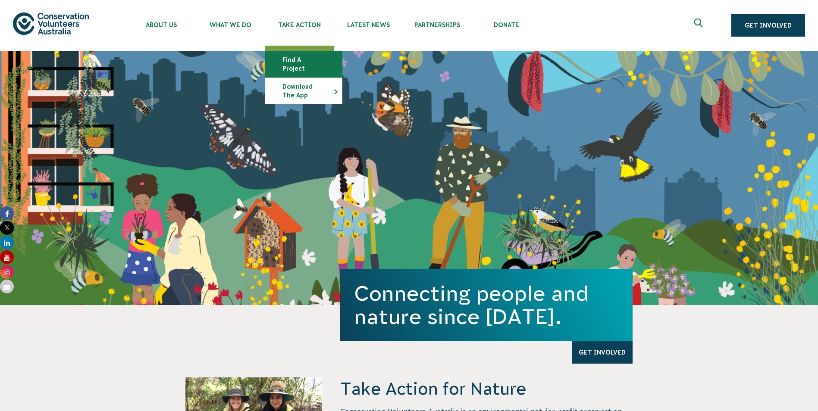
click at [299, 60] on link "Find a project" at bounding box center [303, 64] width 77 height 26
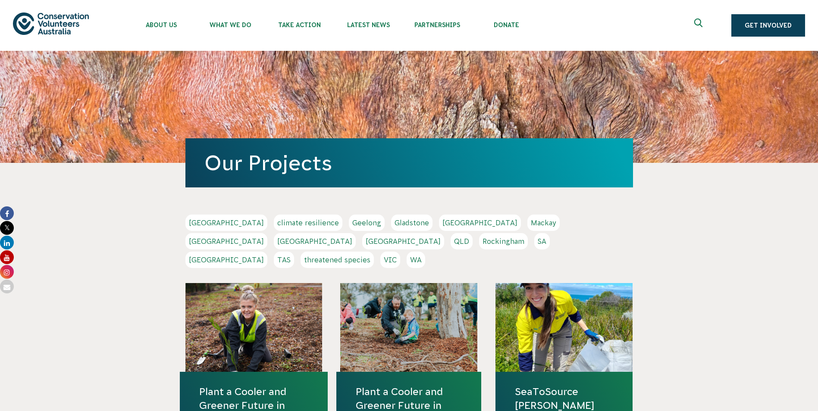
click at [267, 252] on link "Sydney" at bounding box center [226, 260] width 82 height 16
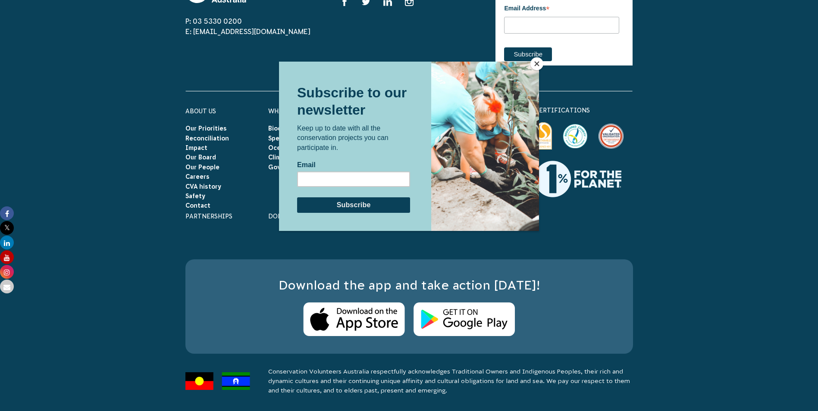
scroll to position [691, 0]
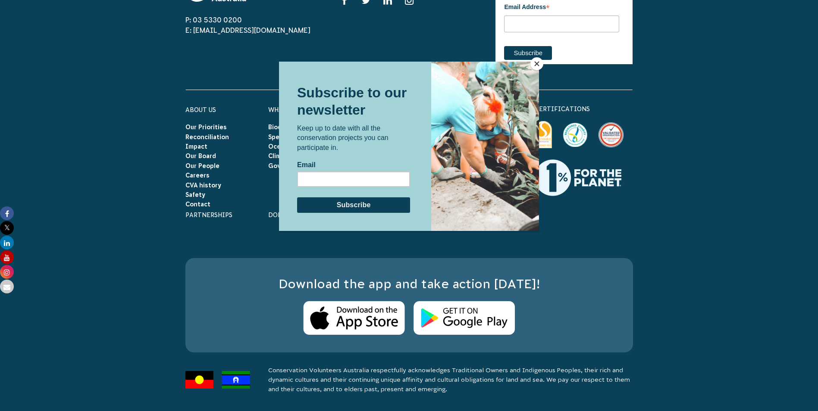
click at [537, 66] on button "Close" at bounding box center [536, 63] width 13 height 13
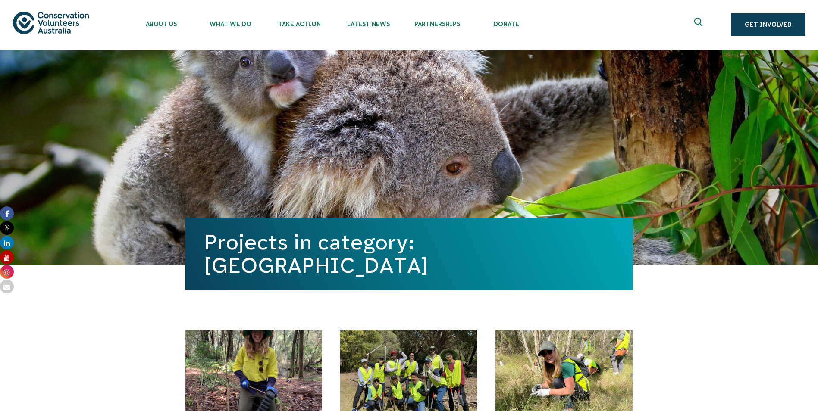
scroll to position [0, 0]
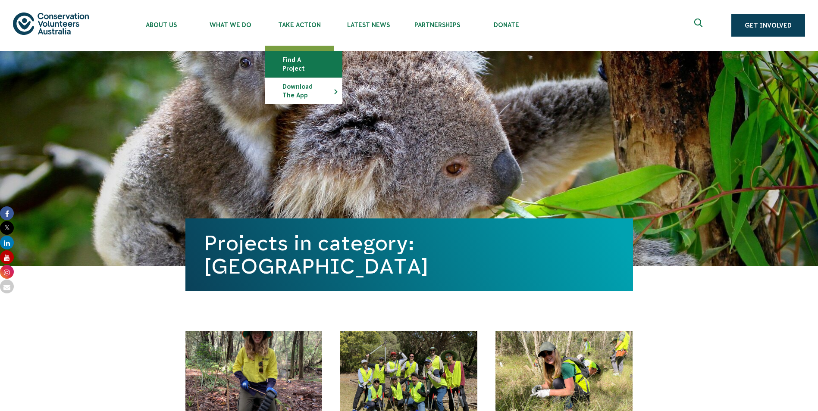
click at [304, 59] on link "Find a project" at bounding box center [303, 64] width 77 height 26
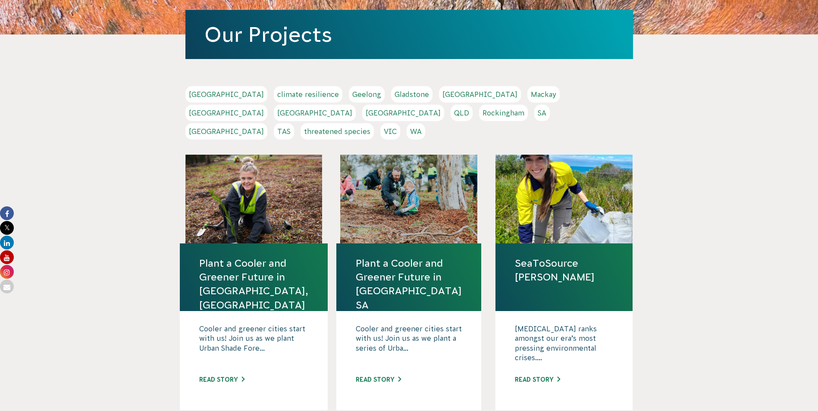
scroll to position [129, 0]
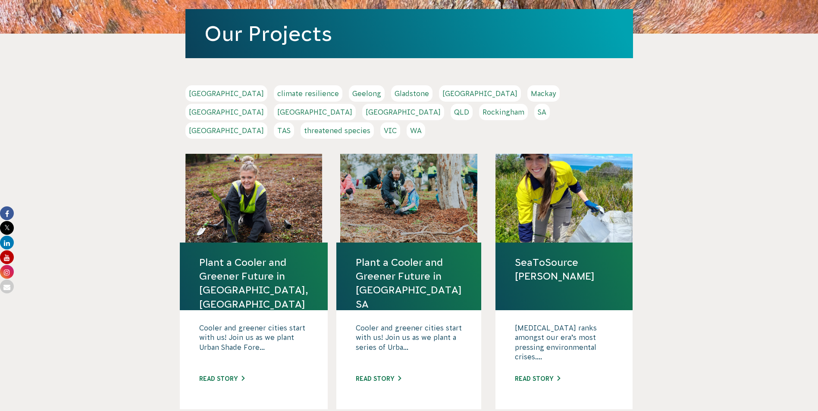
click at [267, 122] on link "Sydney" at bounding box center [226, 130] width 82 height 16
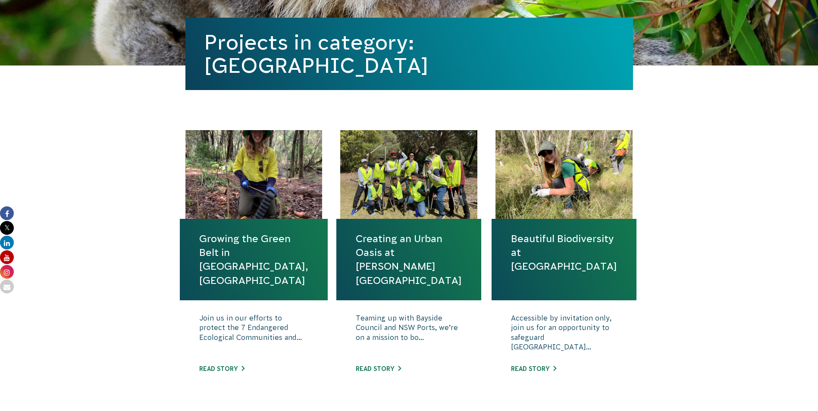
scroll to position [259, 0]
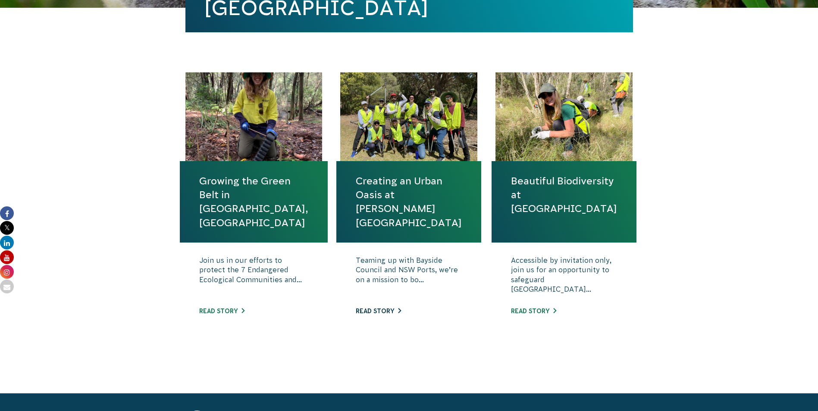
click at [375, 309] on link "Read story" at bounding box center [378, 311] width 45 height 7
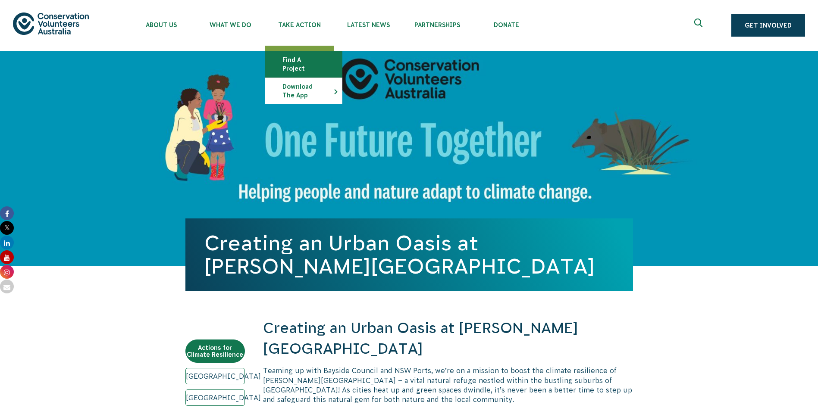
click at [305, 59] on link "Find a project" at bounding box center [303, 64] width 77 height 26
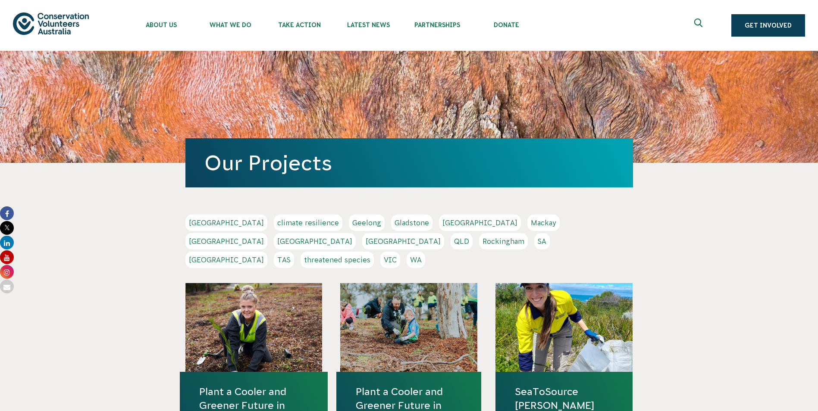
click at [267, 252] on link "[GEOGRAPHIC_DATA]" at bounding box center [226, 260] width 82 height 16
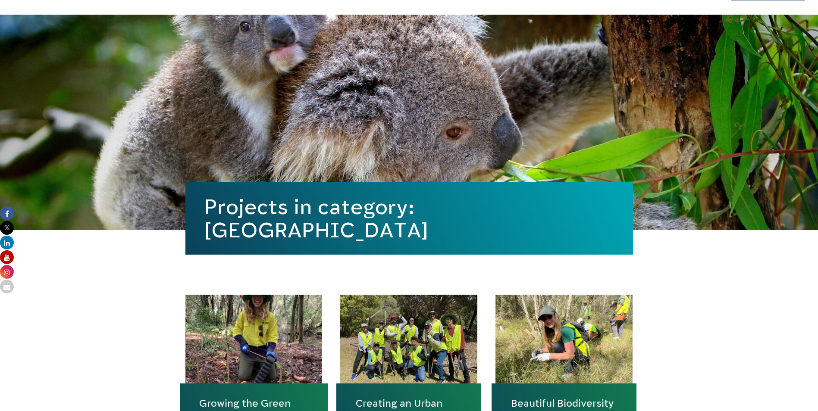
scroll to position [259, 0]
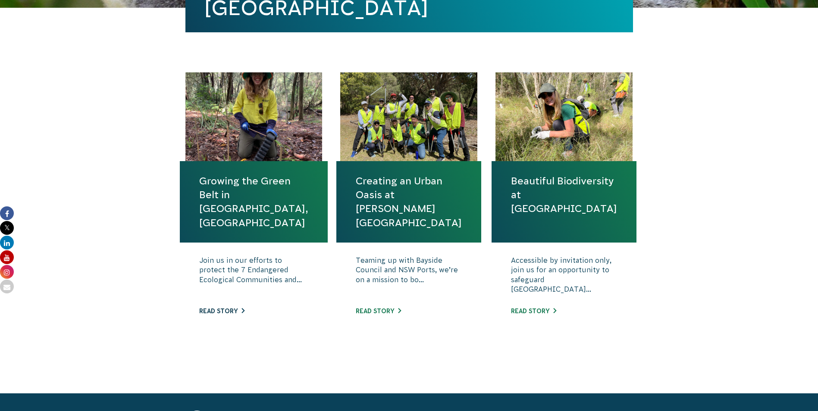
click at [218, 310] on link "Read story" at bounding box center [221, 311] width 45 height 7
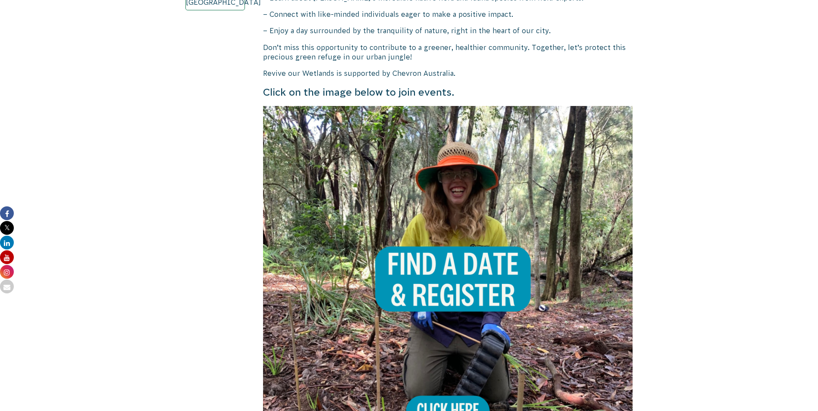
scroll to position [474, 0]
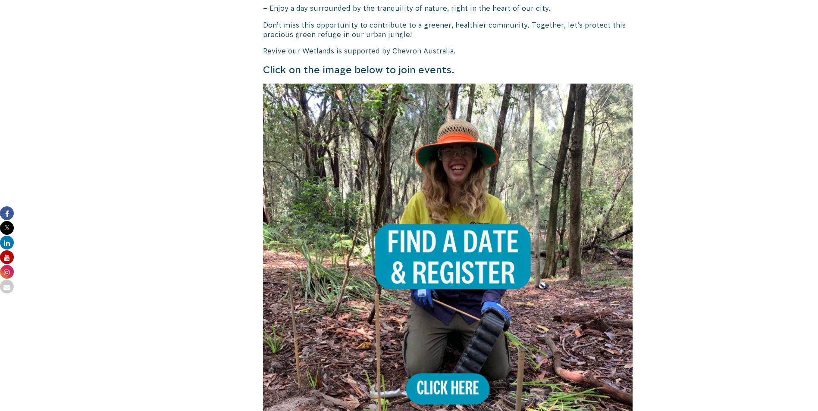
click at [463, 232] on img at bounding box center [448, 269] width 370 height 370
